Goal: Task Accomplishment & Management: Complete application form

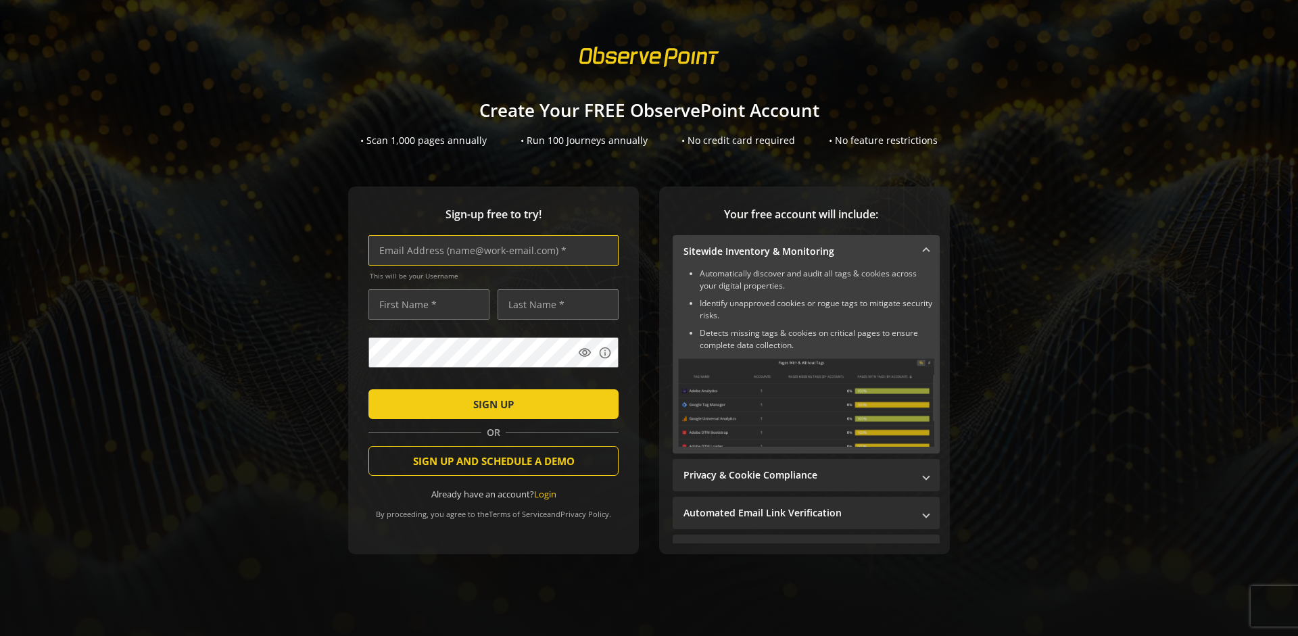
click at [490, 250] on input "text" at bounding box center [493, 250] width 250 height 30
type input "[EMAIL_ADDRESS][DOMAIN_NAME]"
click at [425, 304] on input "text" at bounding box center [428, 304] width 121 height 30
type input "Test"
click at [554, 304] on input "text" at bounding box center [557, 304] width 121 height 30
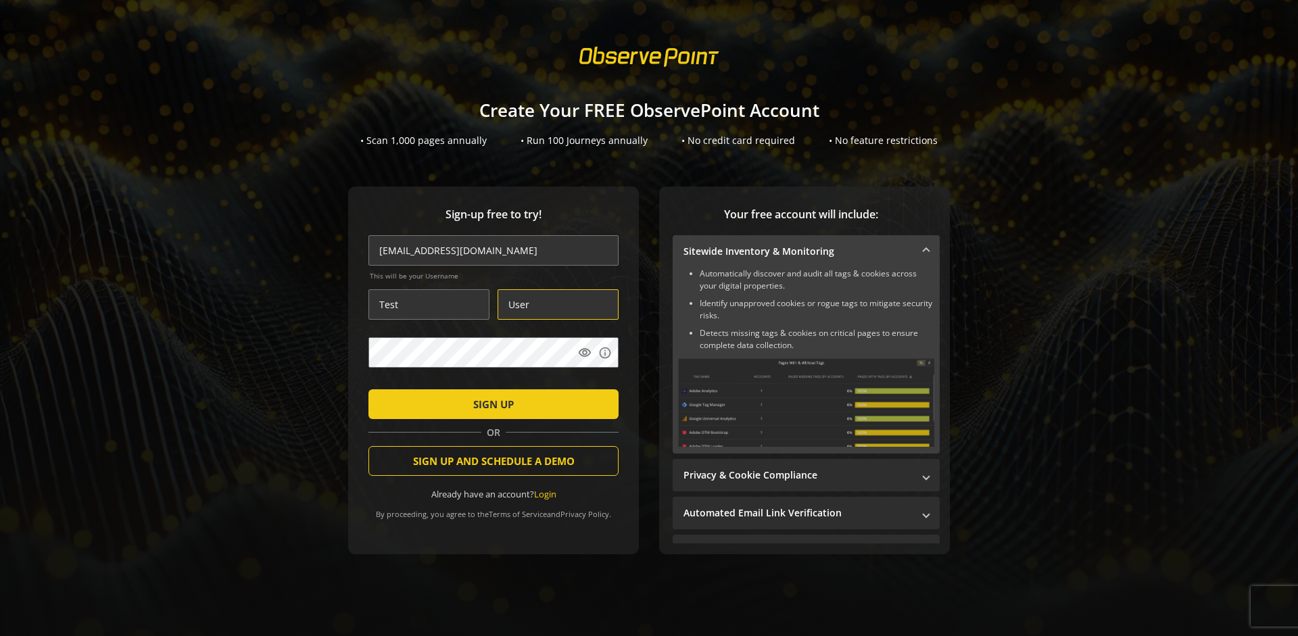
type input "User"
click at [490, 403] on span "SIGN UP" at bounding box center [493, 404] width 41 height 24
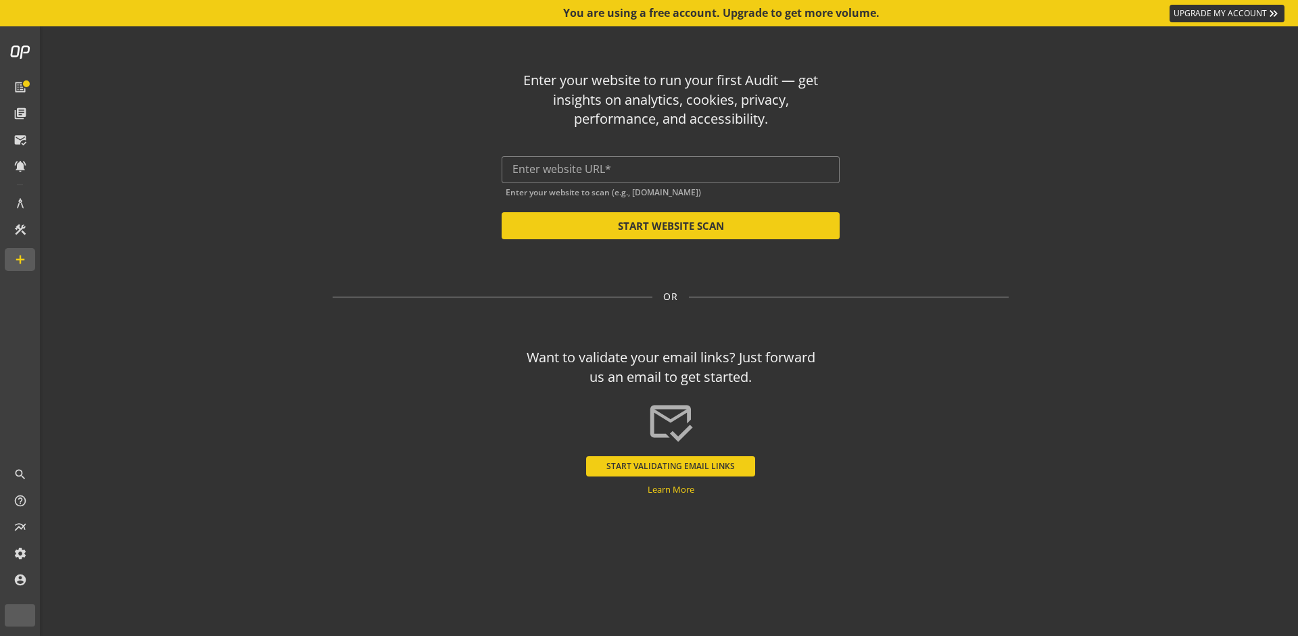
click at [670, 169] on input "text" at bounding box center [670, 169] width 316 height 13
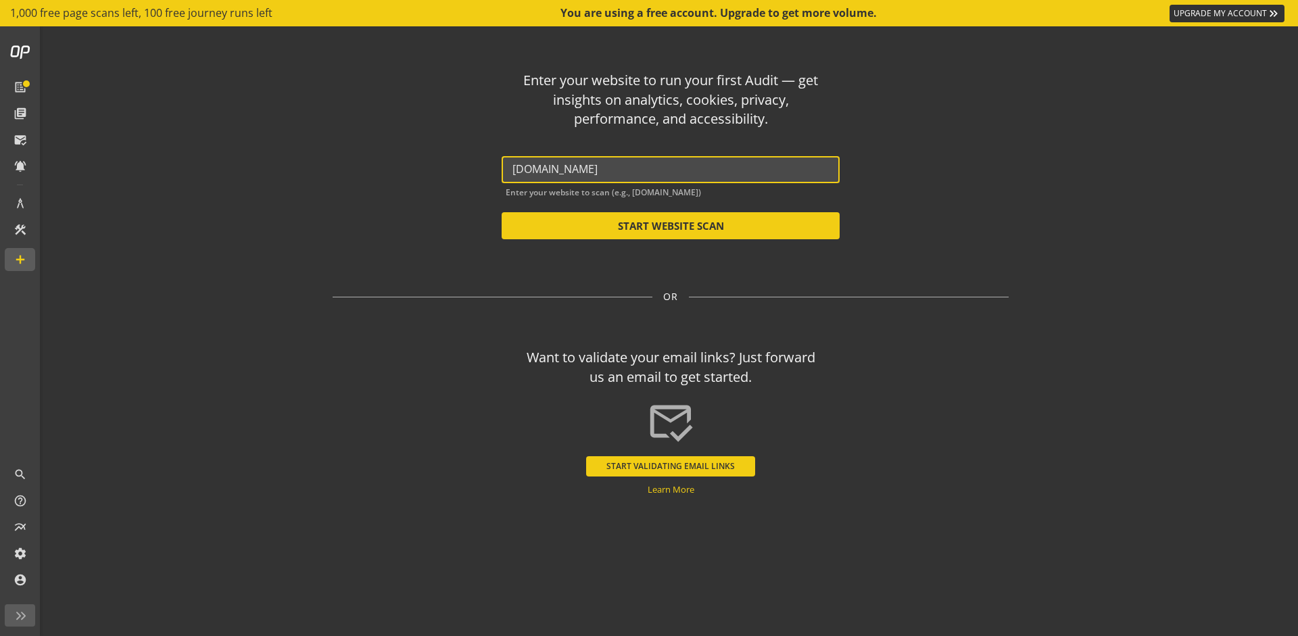
click at [670, 226] on button "START WEBSITE SCAN" at bounding box center [670, 225] width 338 height 27
type input "[URL][DOMAIN_NAME]"
